Goal: Task Accomplishment & Management: Manage account settings

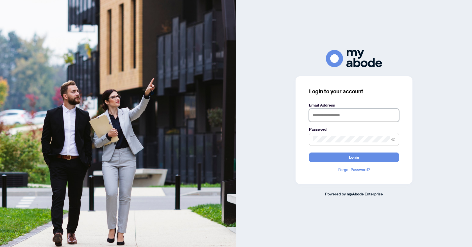
type input "**********"
click at [344, 156] on button "Login" at bounding box center [354, 158] width 90 height 10
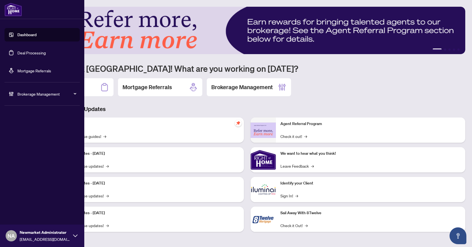
click at [28, 93] on span "Brokerage Management" at bounding box center [46, 94] width 58 height 6
click at [33, 135] on link "Manage Agents" at bounding box center [26, 134] width 28 height 5
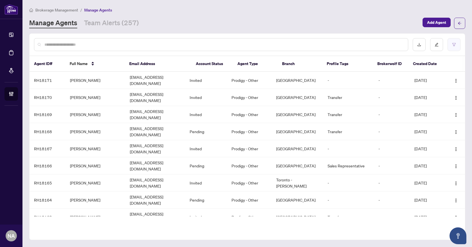
click at [452, 46] on icon "filter" at bounding box center [454, 45] width 4 height 4
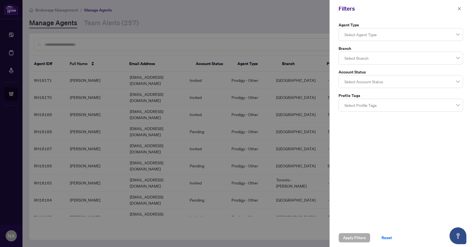
click at [366, 58] on div at bounding box center [400, 58] width 117 height 10
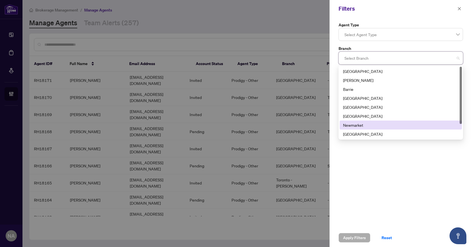
click at [362, 124] on div "Newmarket" at bounding box center [400, 125] width 115 height 6
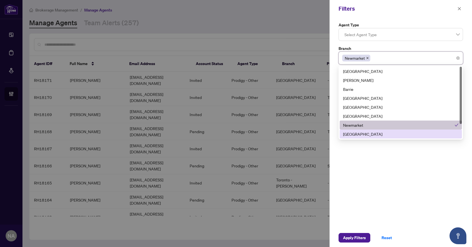
click at [358, 172] on div "Agent Type Select Agent Type Branch [GEOGRAPHIC_DATA] 7 9 10 [GEOGRAPHIC_DATA] …" at bounding box center [400, 122] width 142 height 211
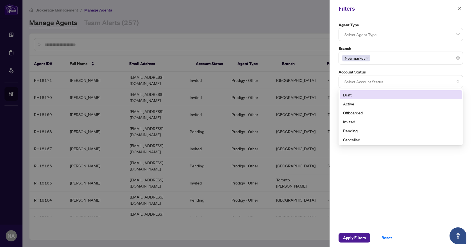
click at [380, 83] on div at bounding box center [400, 82] width 117 height 10
click at [380, 82] on div at bounding box center [400, 82] width 117 height 10
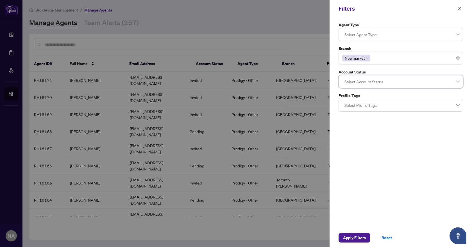
click at [370, 180] on div "Agent Type Select Agent Type Branch [GEOGRAPHIC_DATA] 7 [GEOGRAPHIC_DATA] [GEOG…" at bounding box center [400, 122] width 142 height 211
click at [395, 39] on div at bounding box center [400, 34] width 117 height 10
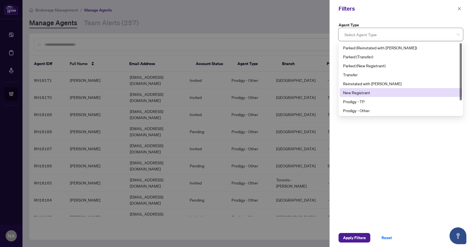
scroll to position [18, 0]
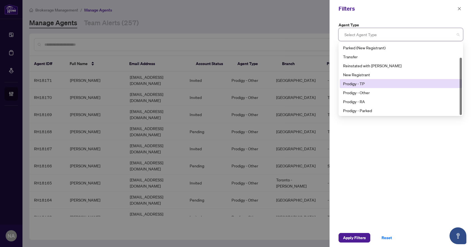
click at [372, 84] on div "Prodigy - TP" at bounding box center [400, 84] width 115 height 6
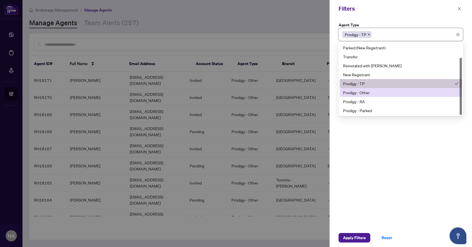
click at [366, 91] on div "Prodigy - Other" at bounding box center [400, 93] width 115 height 6
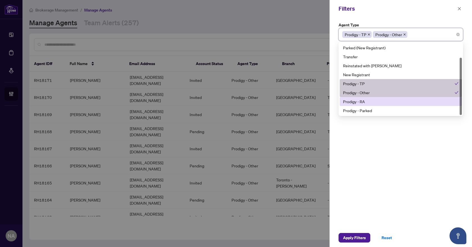
click at [363, 102] on div "Prodigy - RA" at bounding box center [400, 102] width 115 height 6
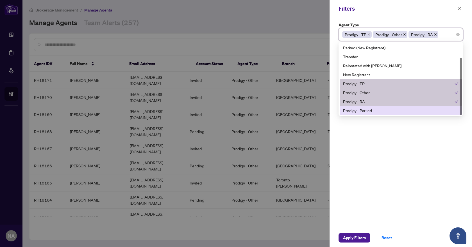
click at [362, 111] on div "Prodigy - Parked" at bounding box center [400, 111] width 115 height 6
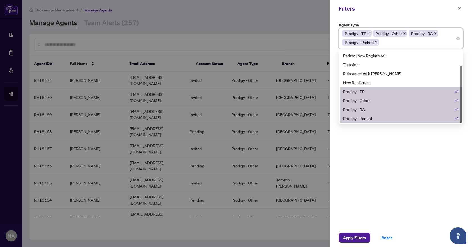
click at [378, 165] on div "Agent Type Prodigy - TP Prodigy - Other Prodigy - RA Prodigy - Parked 11 13 Par…" at bounding box center [400, 122] width 142 height 211
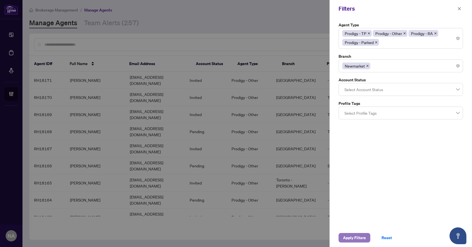
click at [354, 239] on span "Apply Filters" at bounding box center [354, 238] width 23 height 9
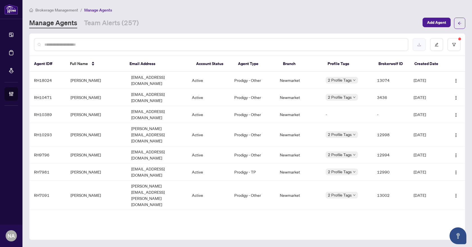
click at [421, 39] on button "button" at bounding box center [418, 44] width 13 height 13
click at [105, 18] on div "Manage Agents Team Alerts (257) Add Agent" at bounding box center [247, 23] width 436 height 11
click at [106, 27] on link "Team Alerts (257)" at bounding box center [111, 23] width 55 height 10
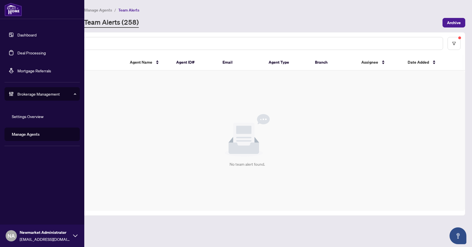
click at [23, 50] on link "Deal Processing" at bounding box center [31, 52] width 28 height 5
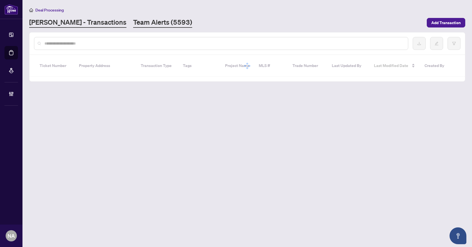
click at [133, 23] on link "Team Alerts (5593)" at bounding box center [162, 23] width 59 height 10
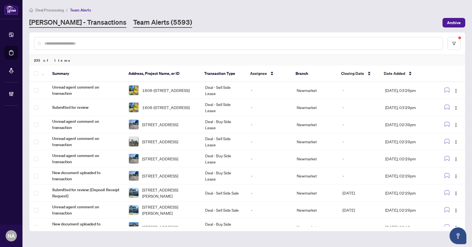
click at [81, 22] on link "[PERSON_NAME] - Transactions" at bounding box center [77, 23] width 97 height 10
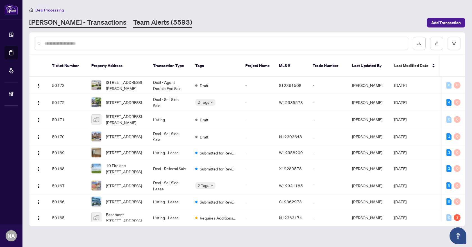
click at [134, 24] on link "Team Alerts (5593)" at bounding box center [162, 23] width 59 height 10
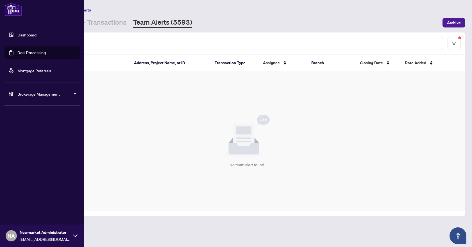
click at [39, 96] on span "Brokerage Management" at bounding box center [46, 94] width 58 height 6
click at [38, 136] on link "Manage Agents" at bounding box center [26, 134] width 28 height 5
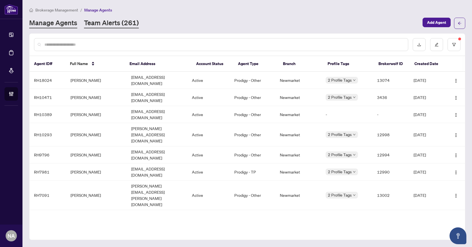
click at [114, 24] on link "Team Alerts (261)" at bounding box center [111, 23] width 55 height 10
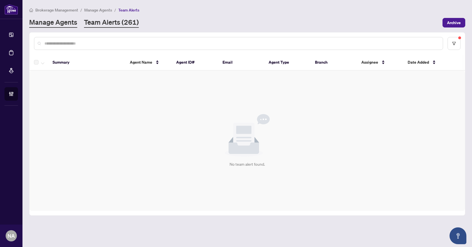
click at [52, 25] on link "Manage Agents" at bounding box center [53, 23] width 48 height 10
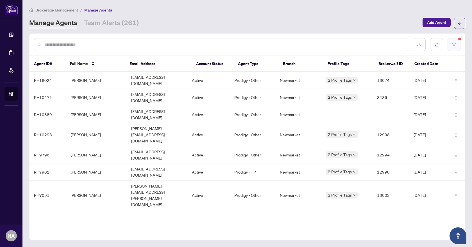
click at [455, 45] on icon "filter" at bounding box center [454, 45] width 4 height 4
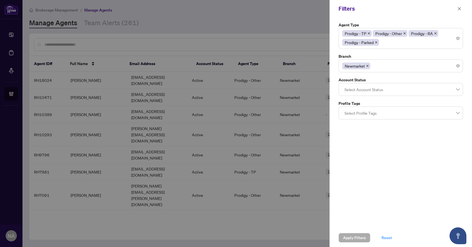
click at [385, 241] on span "Reset" at bounding box center [386, 238] width 10 height 9
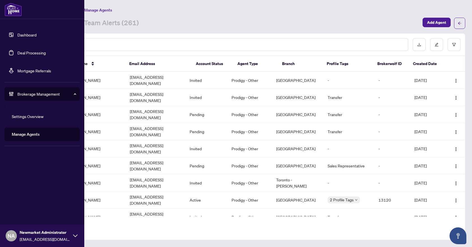
click at [26, 53] on link "Deal Processing" at bounding box center [31, 52] width 28 height 5
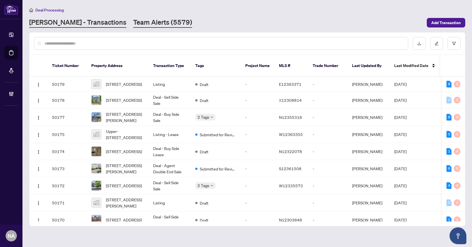
click at [133, 21] on link "Team Alerts (5579)" at bounding box center [162, 23] width 59 height 10
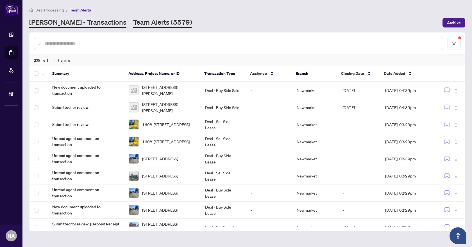
click at [72, 25] on link "[PERSON_NAME] - Transactions" at bounding box center [77, 23] width 97 height 10
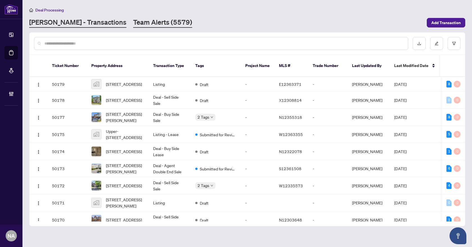
click at [134, 23] on link "Team Alerts (5579)" at bounding box center [162, 23] width 59 height 10
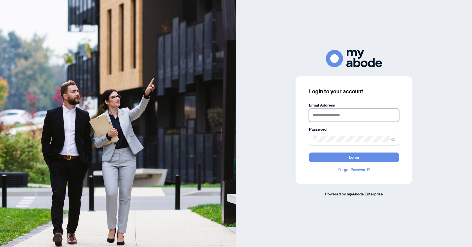
type input "**********"
click at [316, 156] on button "Login" at bounding box center [354, 158] width 90 height 10
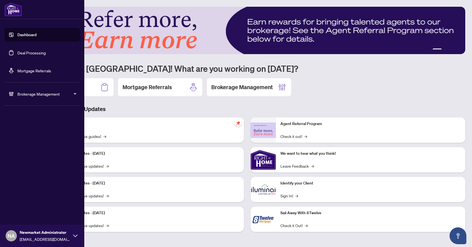
click at [19, 94] on span "Brokerage Management" at bounding box center [46, 94] width 58 height 6
click at [33, 134] on link "Manage Agents" at bounding box center [26, 134] width 28 height 5
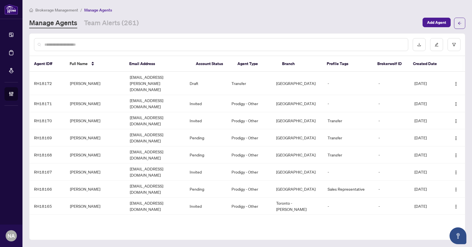
click at [91, 44] on input "text" at bounding box center [223, 45] width 359 height 6
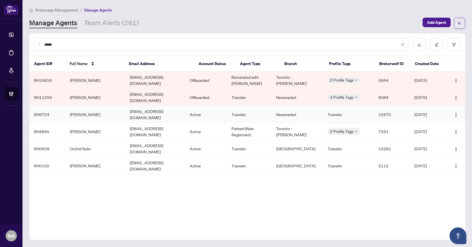
type input "*****"
click at [85, 109] on td "Angela Soleimani" at bounding box center [95, 114] width 60 height 17
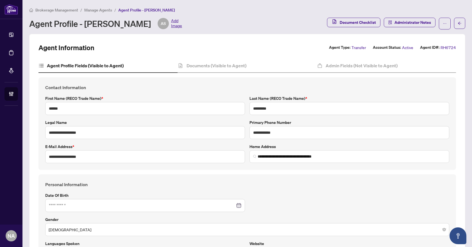
type input "**********"
type input "****"
type input "**********"
click at [235, 65] on h4 "Documents (Visible to Agent)" at bounding box center [216, 65] width 60 height 7
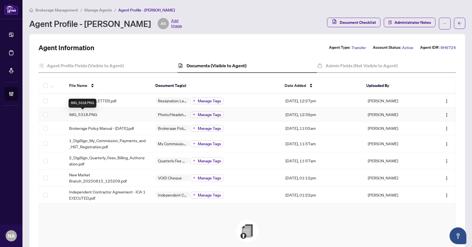
click at [79, 115] on span "IMG_5318.PNG" at bounding box center [83, 114] width 28 height 6
